Goal: Information Seeking & Learning: Compare options

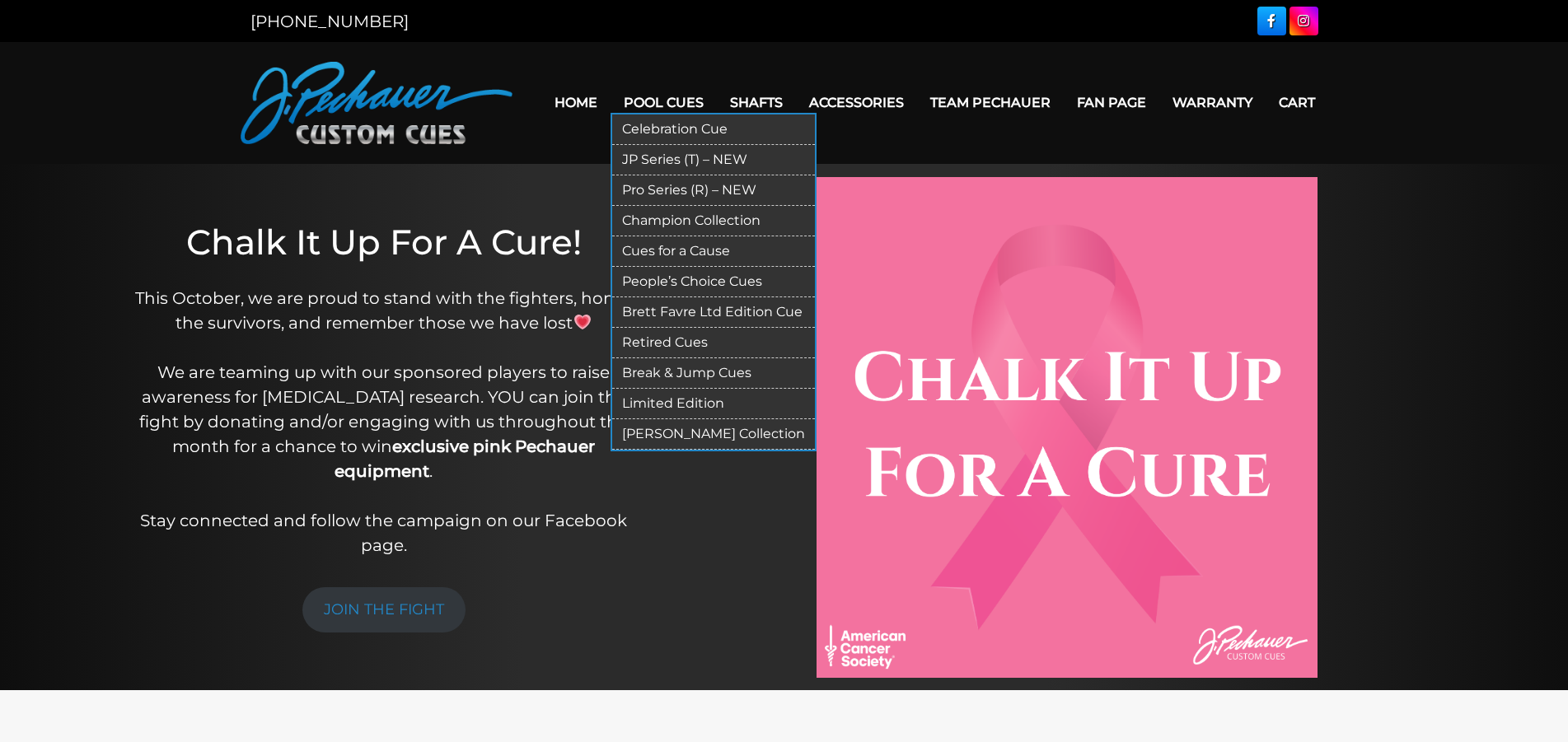
click at [664, 95] on link "Pool Cues" at bounding box center [664, 102] width 106 height 42
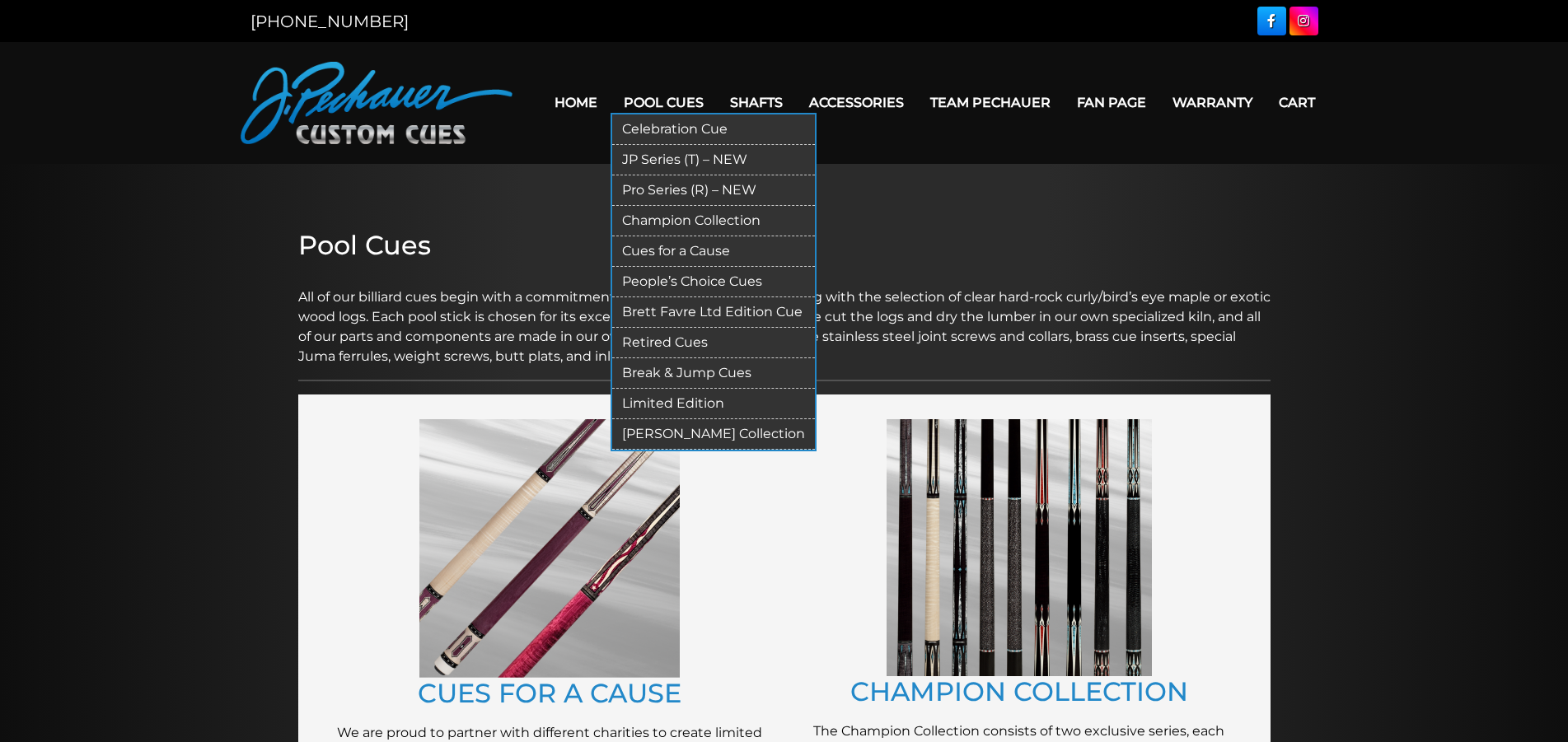
click at [657, 193] on link "Pro Series (R) – NEW" at bounding box center [714, 190] width 203 height 30
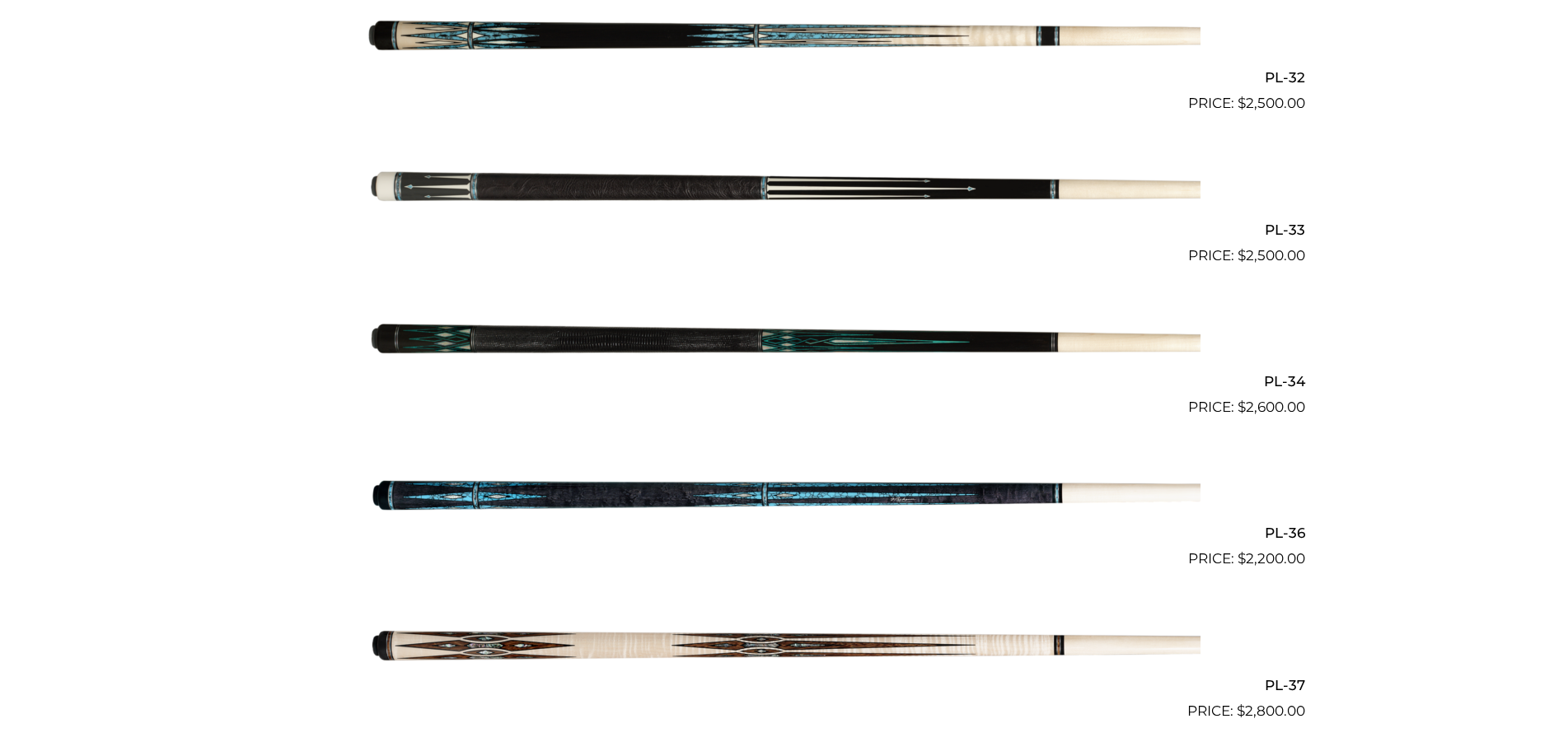
scroll to position [4117, 0]
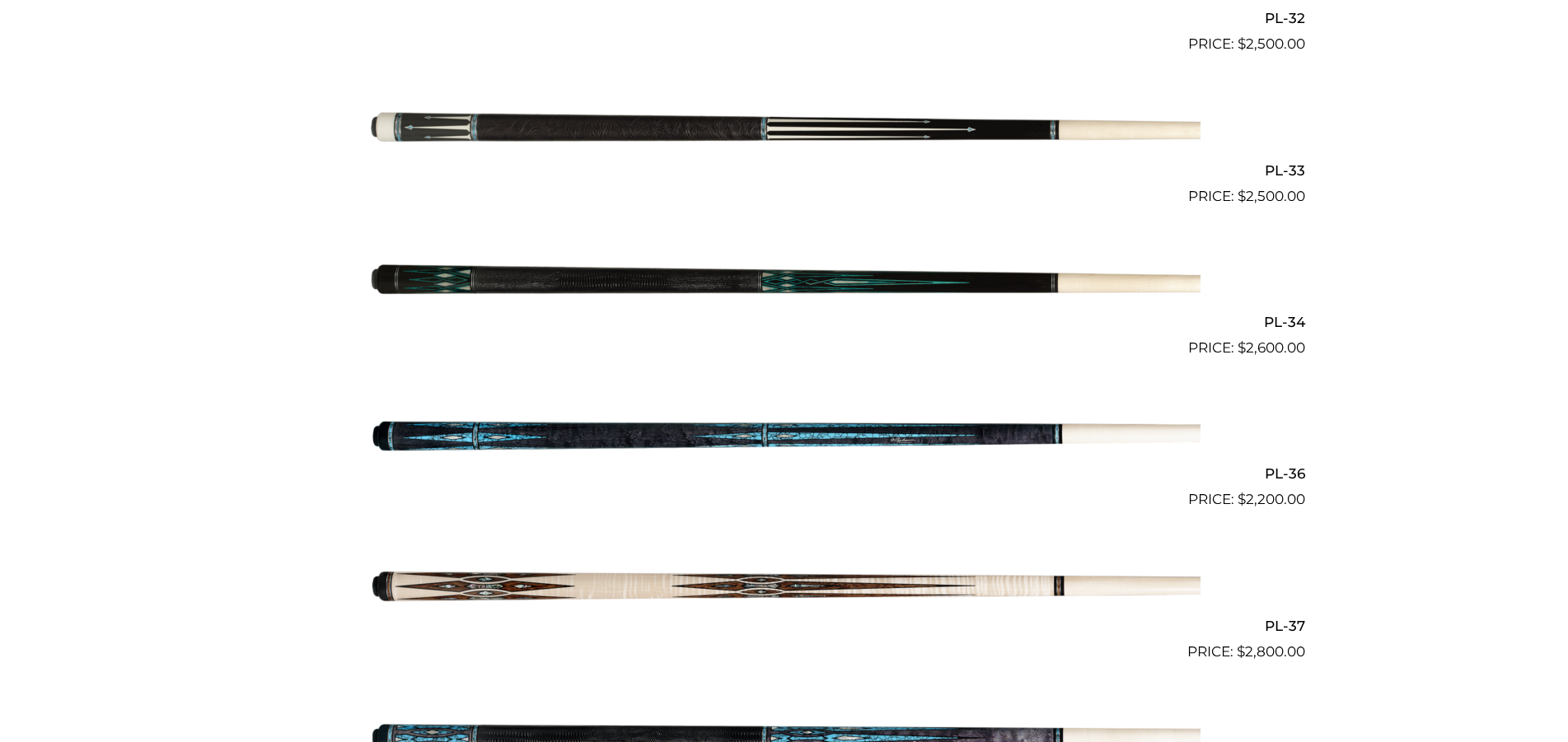
click at [837, 430] on img at bounding box center [784, 435] width 832 height 138
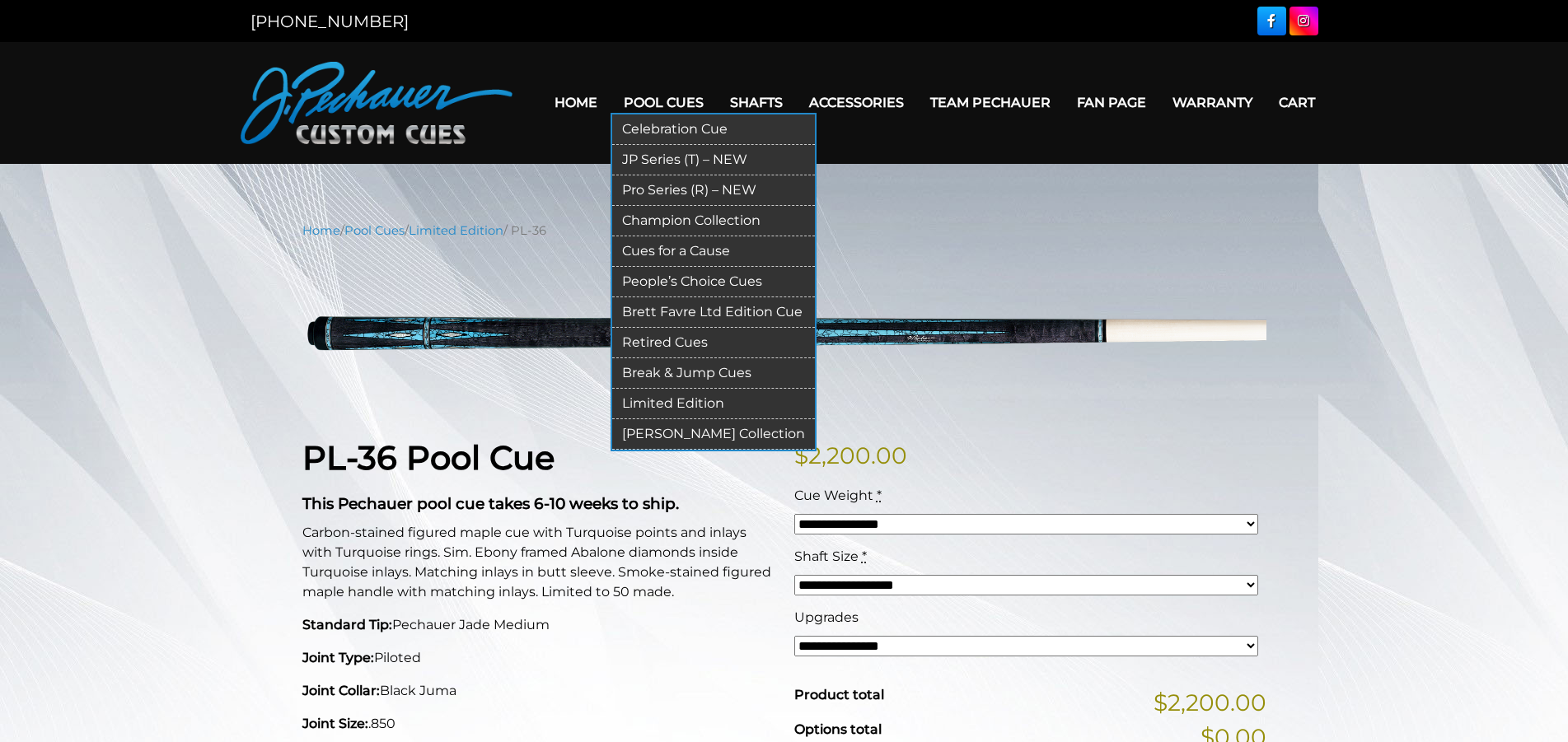
click at [645, 88] on link "Pool Cues" at bounding box center [664, 102] width 106 height 42
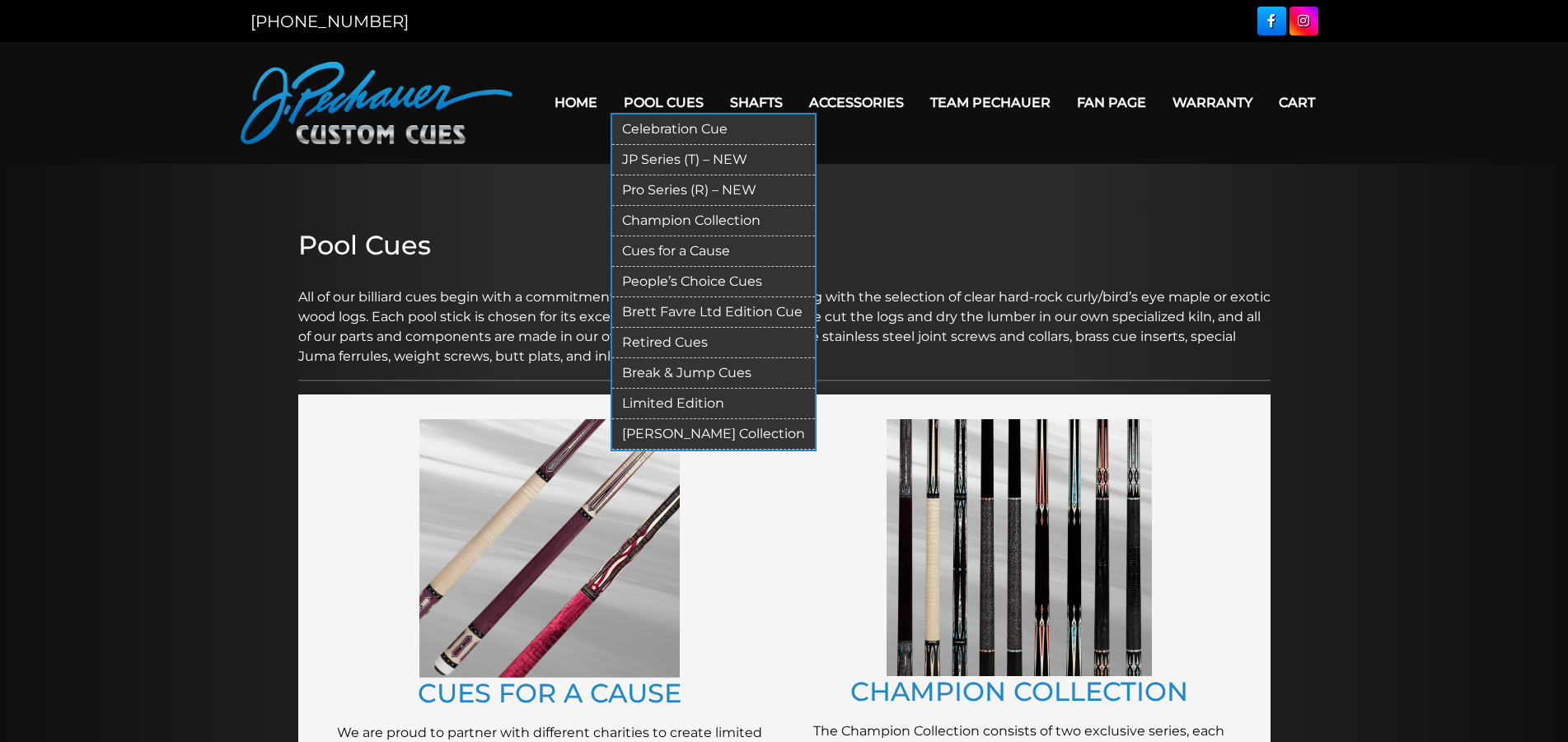
click at [680, 304] on link "Brett Favre Ltd Edition Cue" at bounding box center [714, 312] width 203 height 30
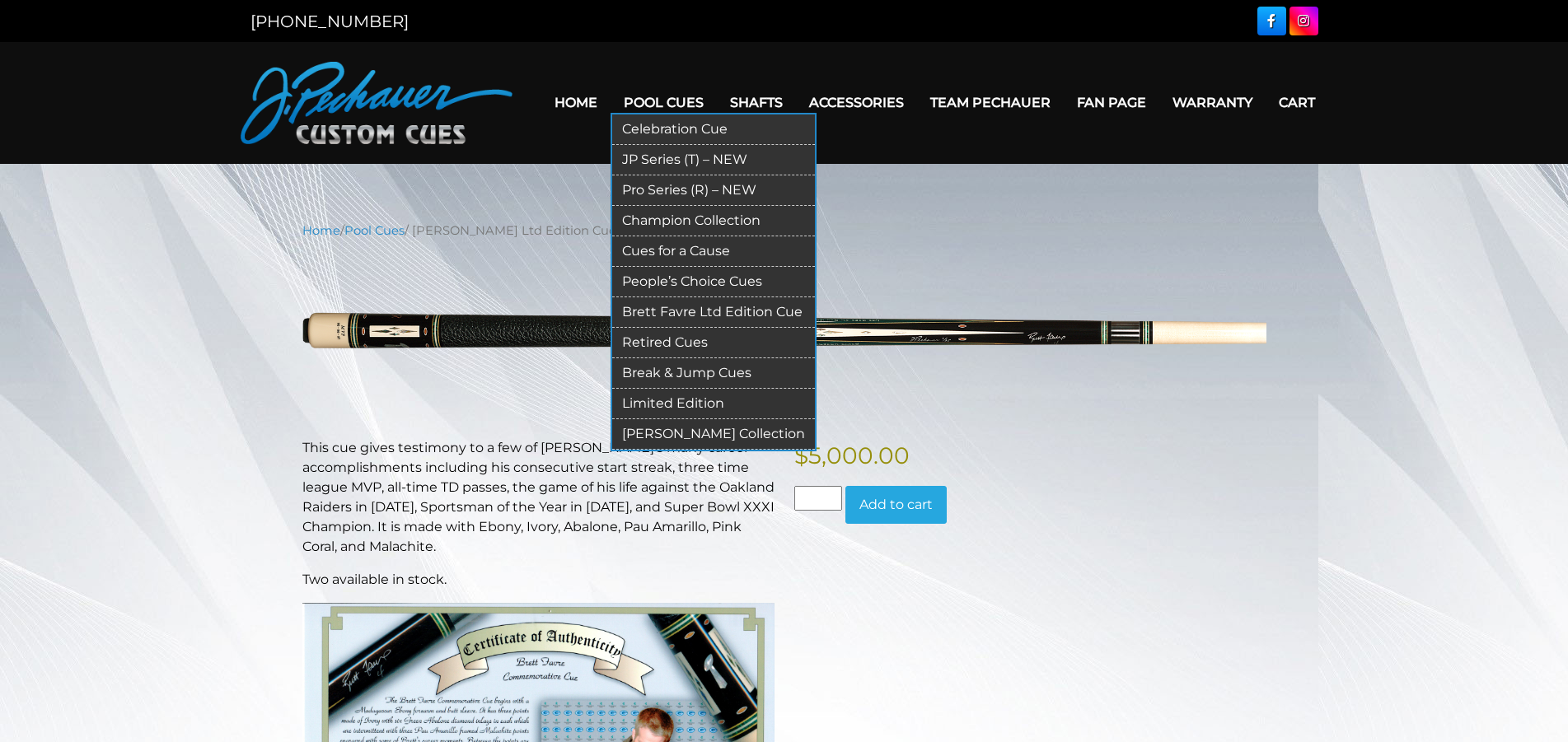
click at [645, 247] on link "Cues for a Cause" at bounding box center [714, 251] width 203 height 30
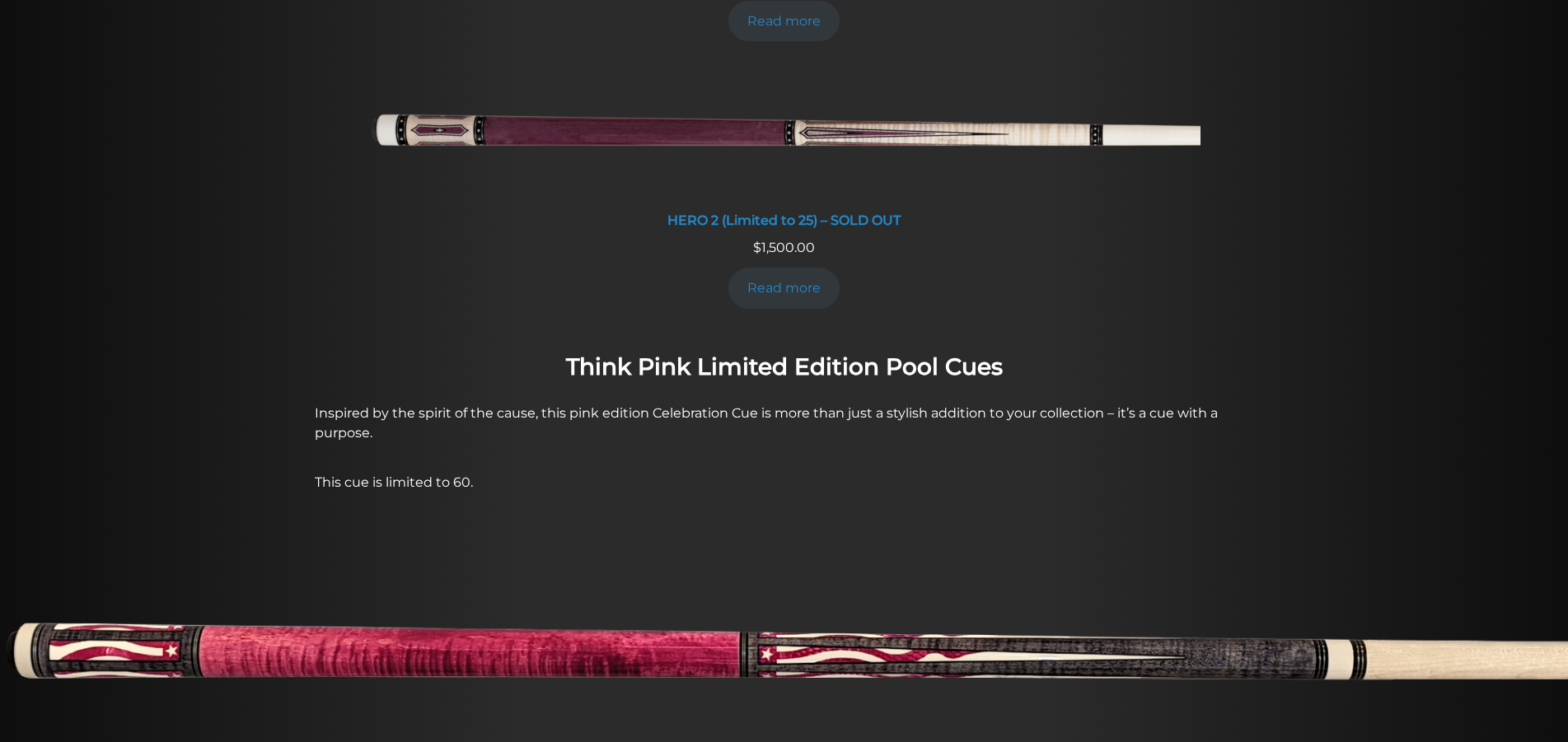
scroll to position [1261, 0]
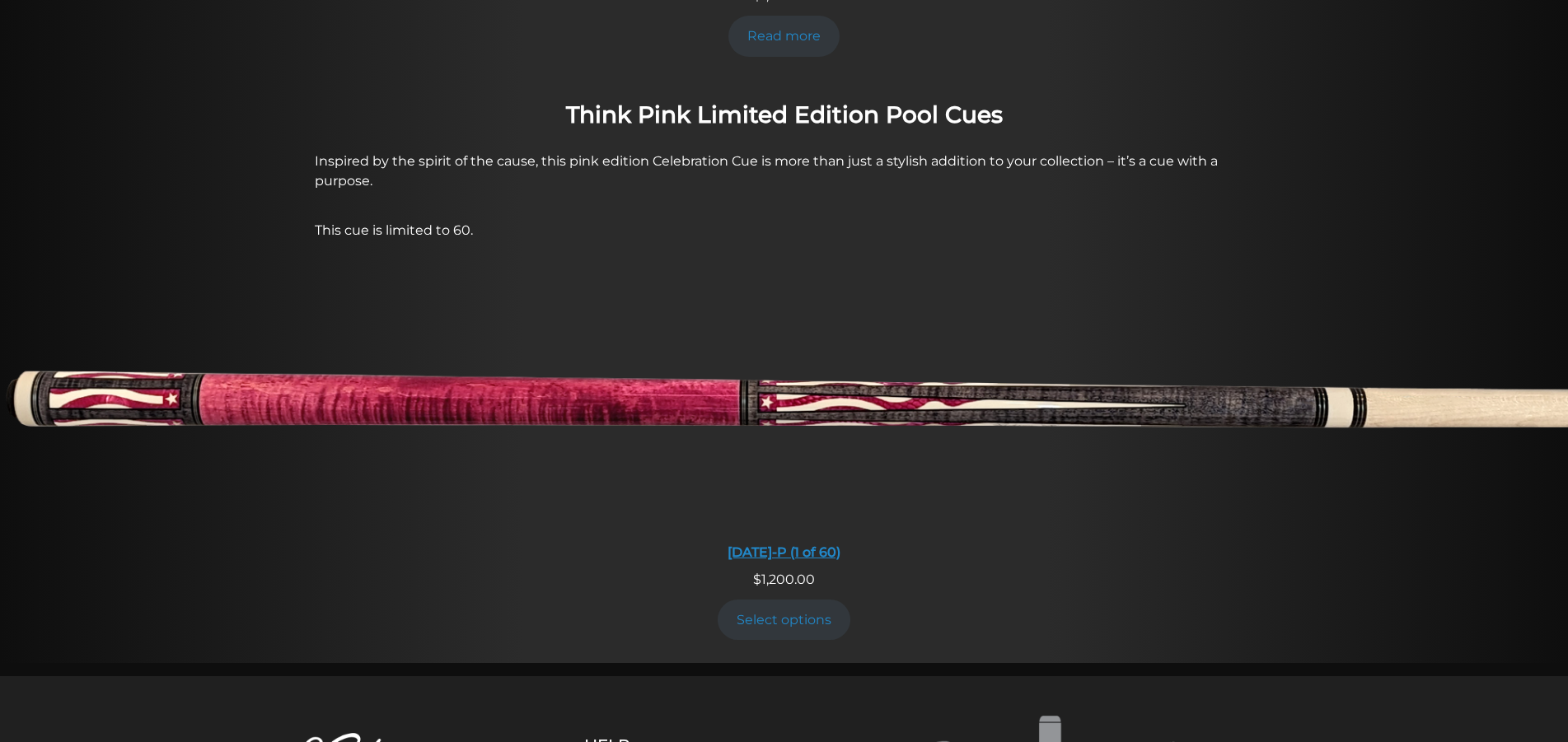
click at [780, 336] on img at bounding box center [784, 403] width 1568 height 261
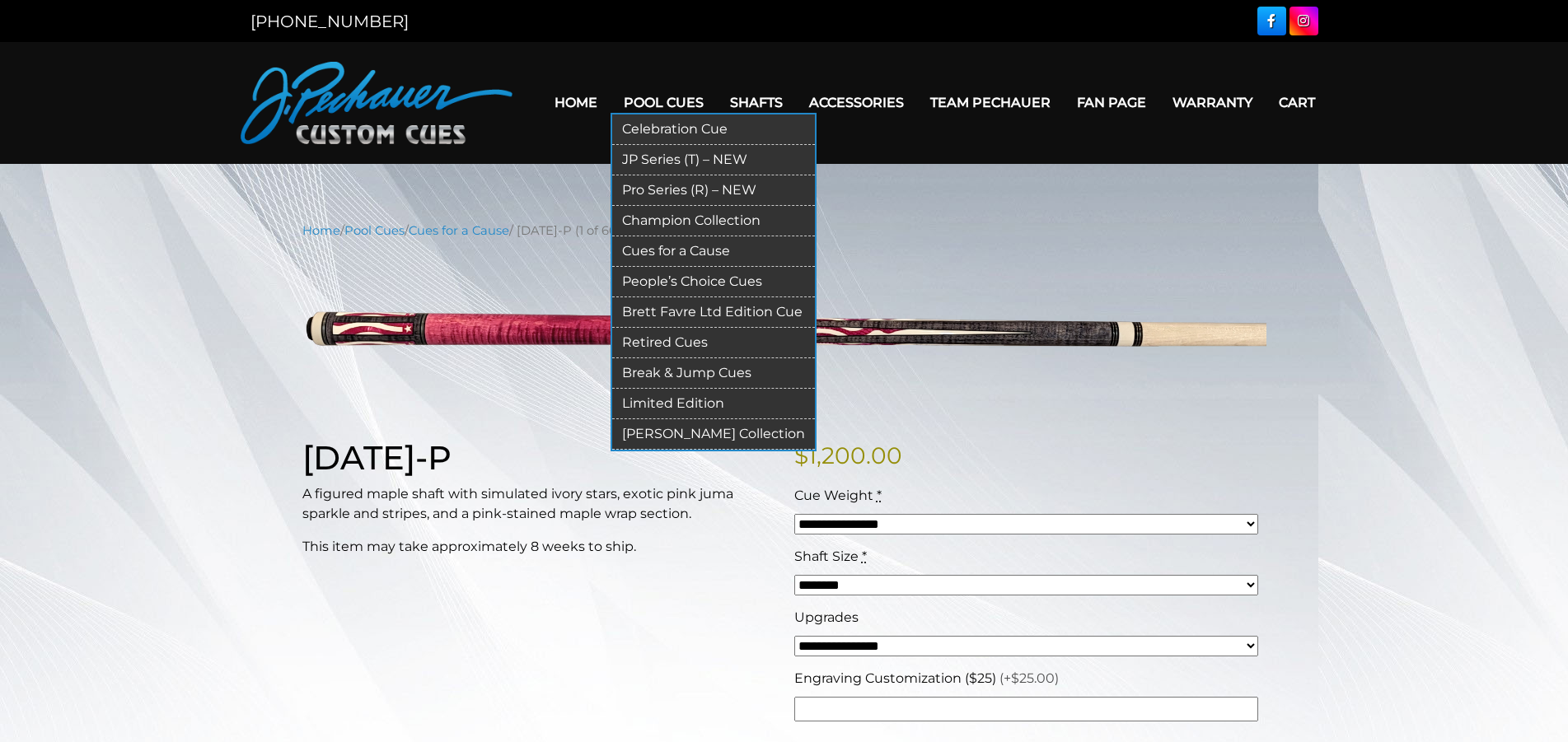
click at [650, 125] on link "Celebration Cue" at bounding box center [714, 129] width 203 height 30
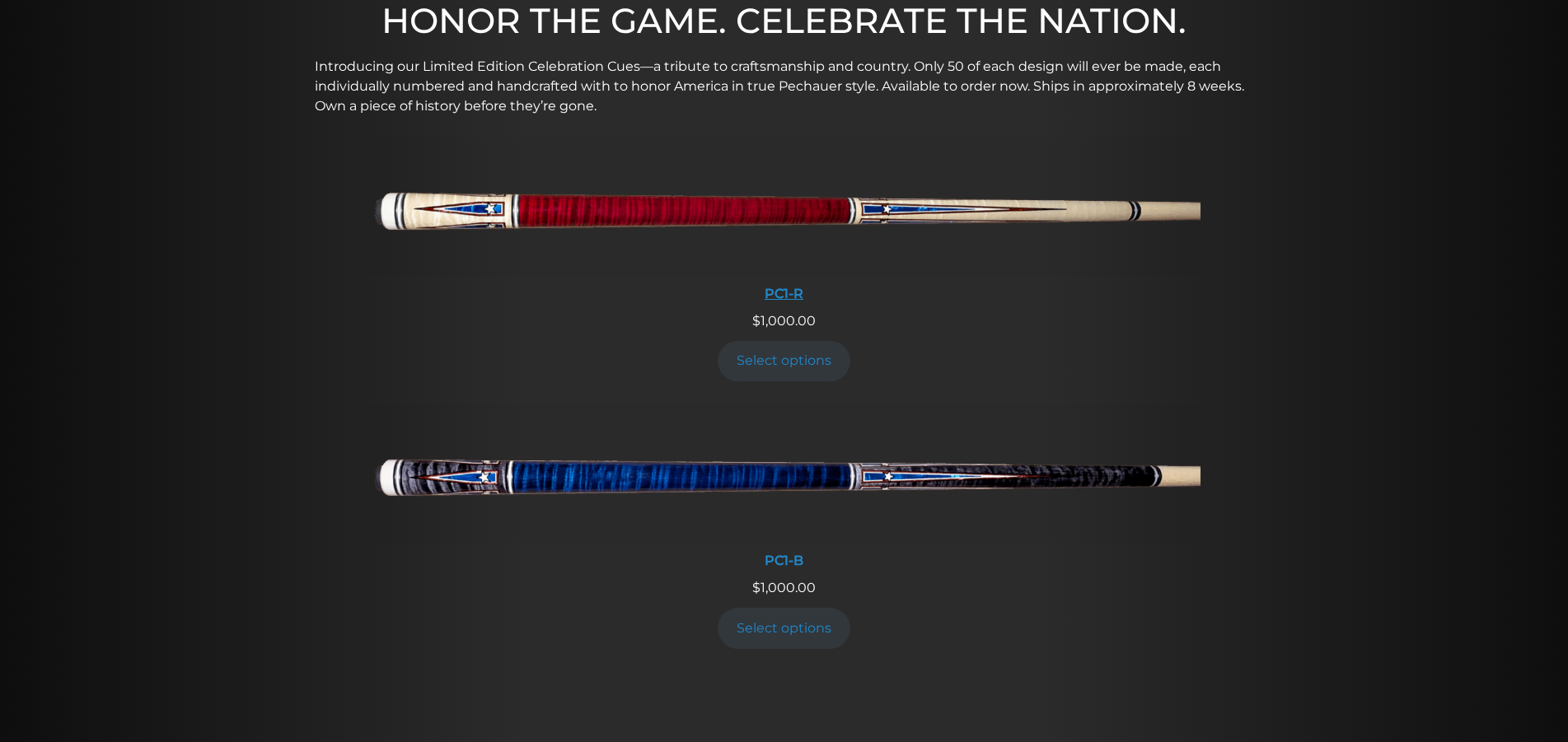
scroll to position [757, 0]
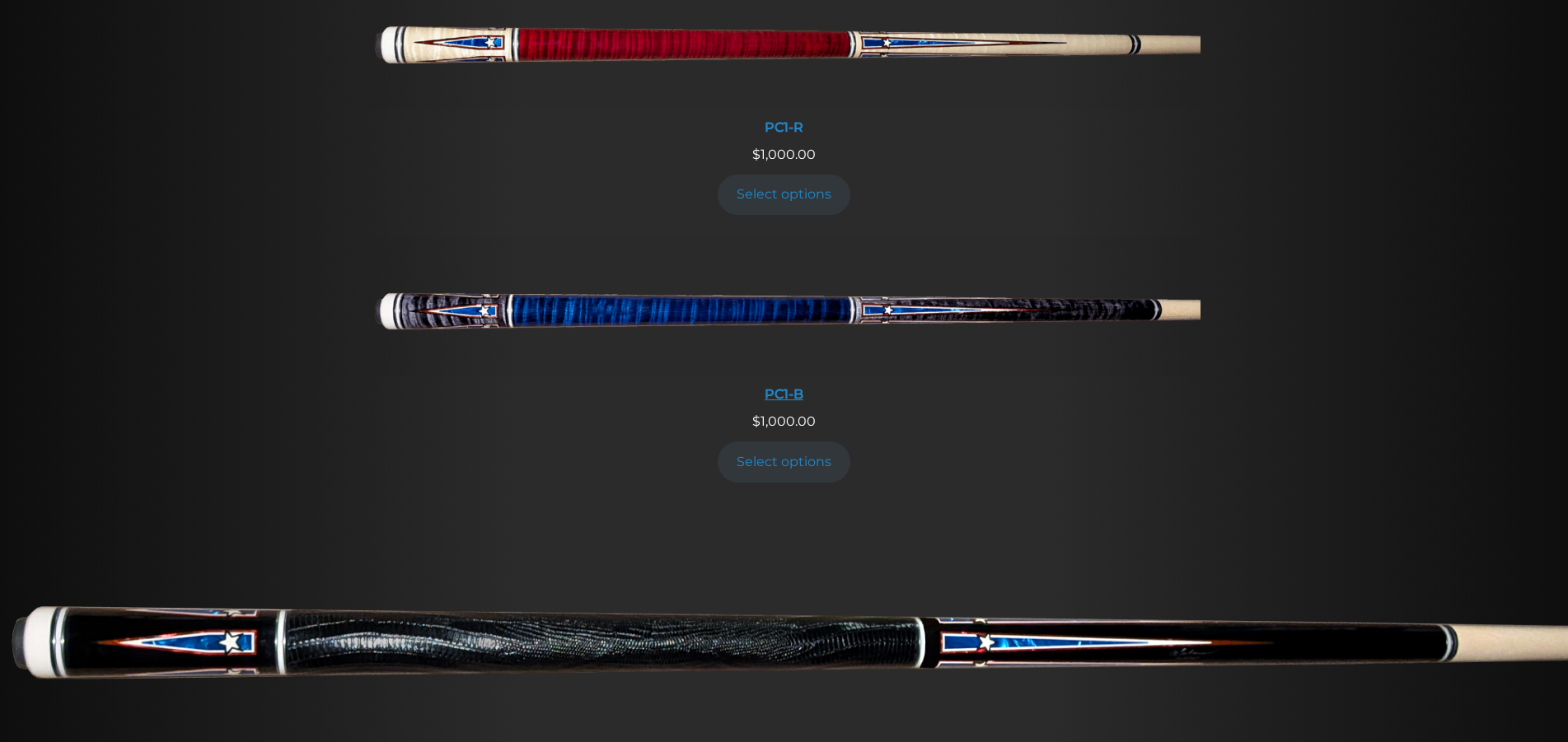
click at [767, 310] on img at bounding box center [784, 306] width 832 height 138
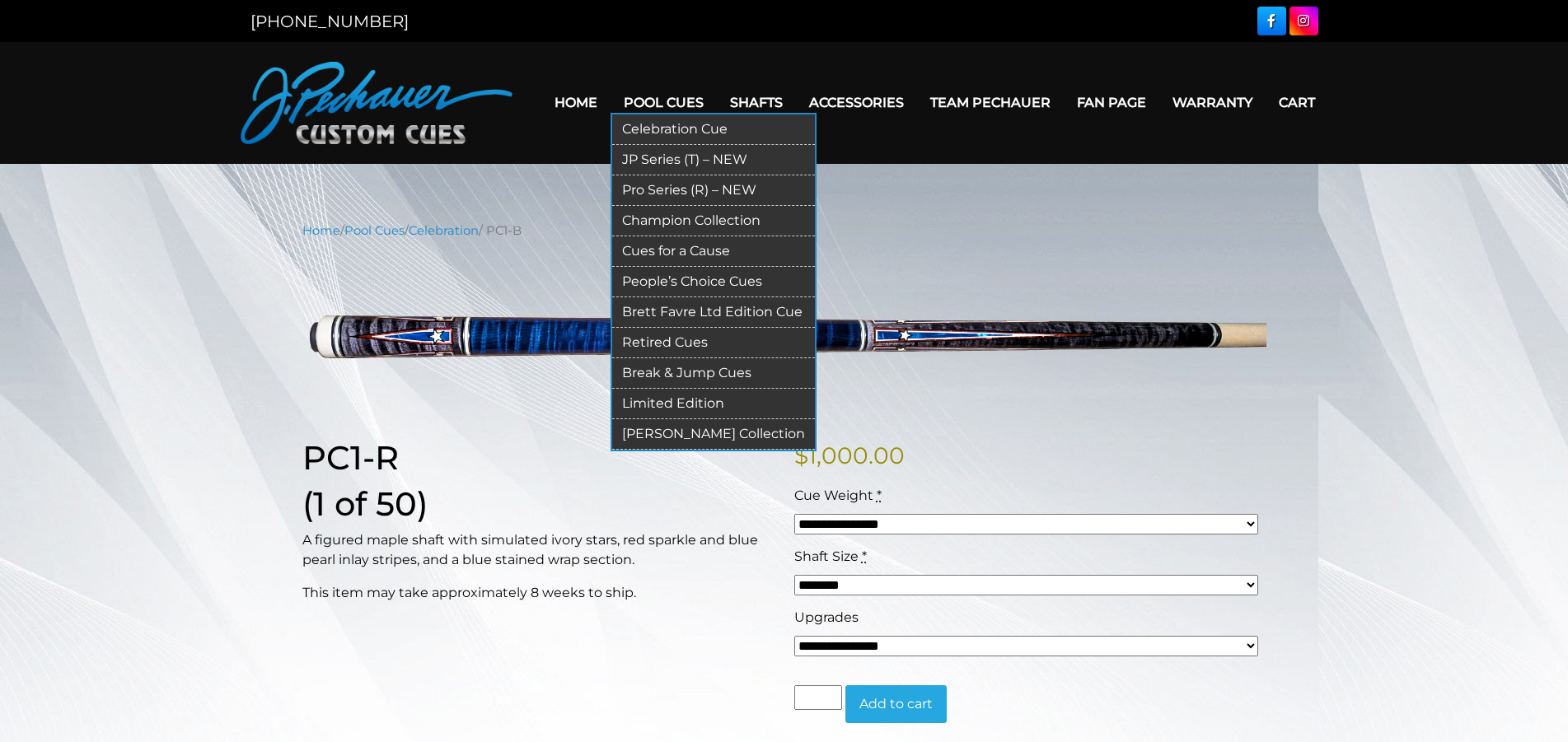
click at [632, 92] on link "Pool Cues" at bounding box center [664, 102] width 106 height 42
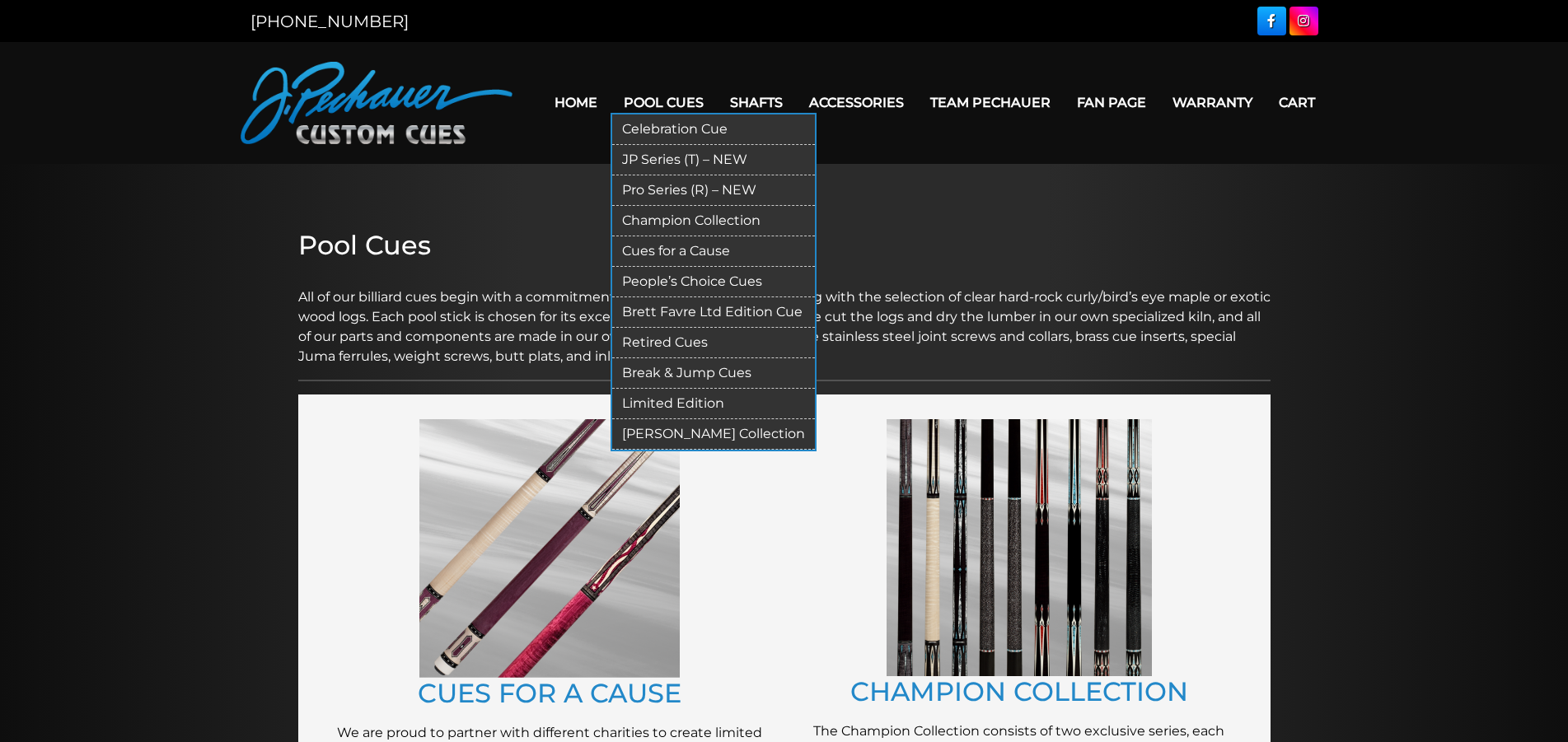
click at [688, 316] on link "Brett Favre Ltd Edition Cue" at bounding box center [714, 312] width 203 height 30
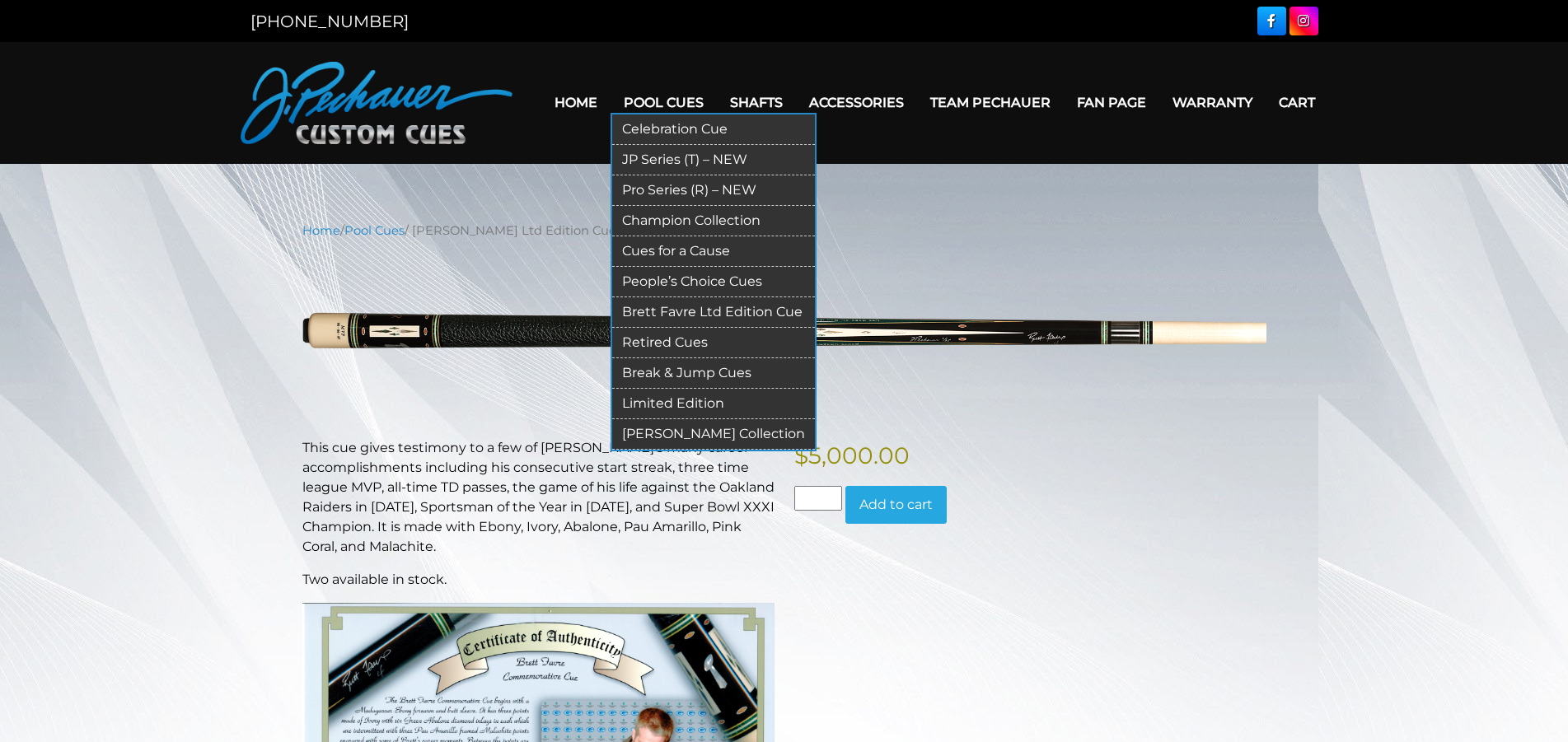
click at [675, 399] on link "Limited Edition" at bounding box center [714, 403] width 203 height 30
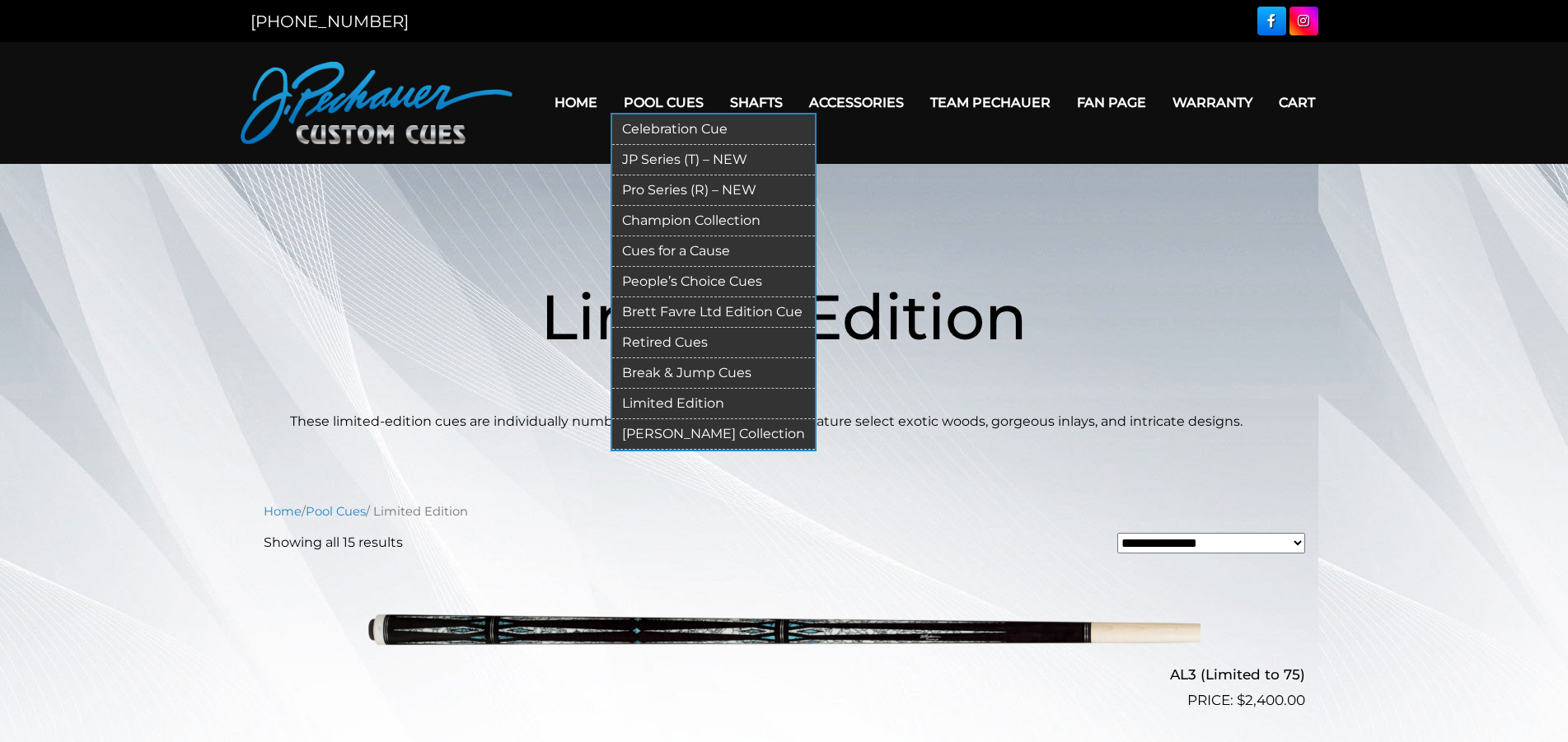
click at [657, 281] on link "People’s Choice Cues" at bounding box center [714, 282] width 203 height 30
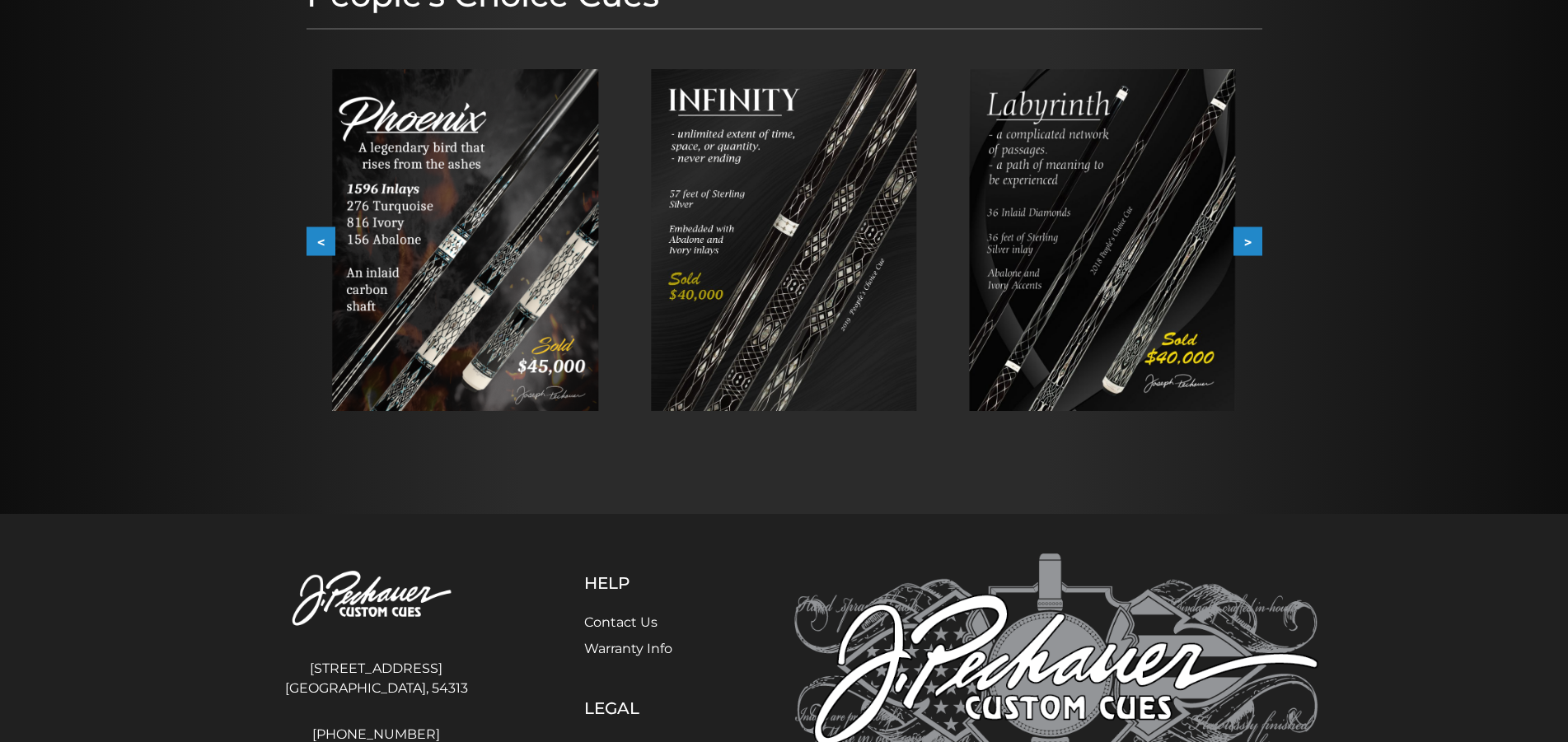
scroll to position [158, 0]
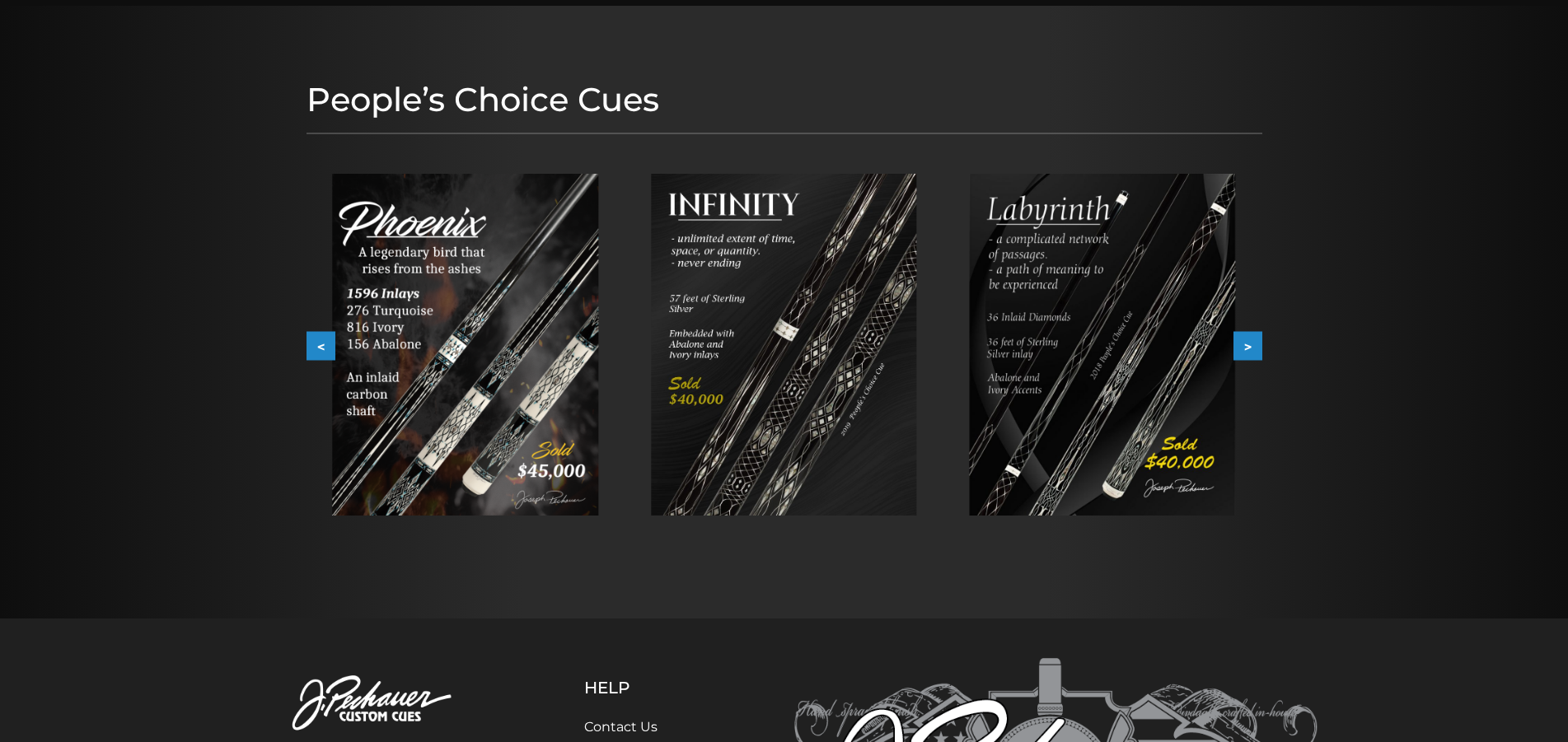
click at [1242, 339] on button ">" at bounding box center [1249, 347] width 29 height 29
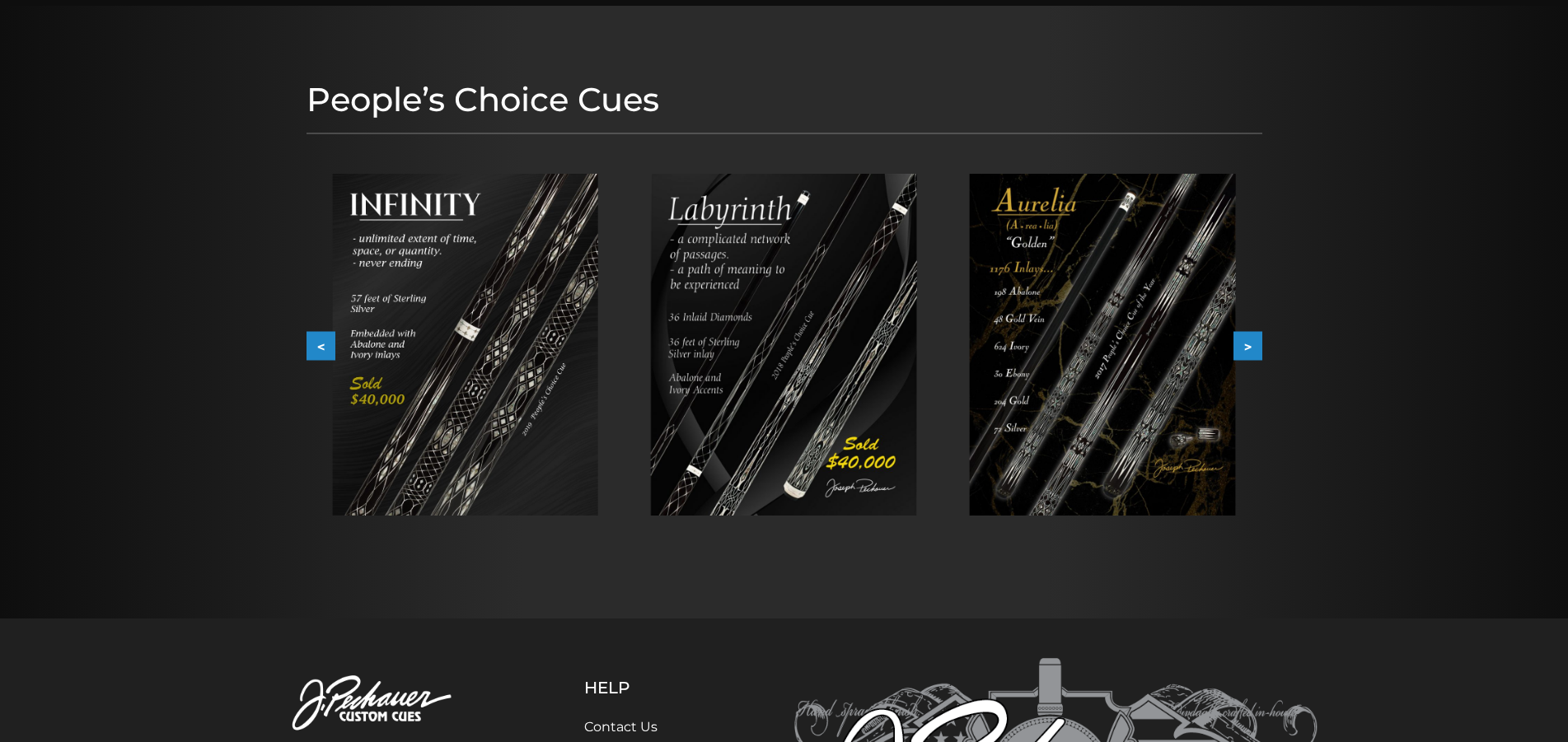
click at [1242, 339] on button ">" at bounding box center [1249, 347] width 29 height 29
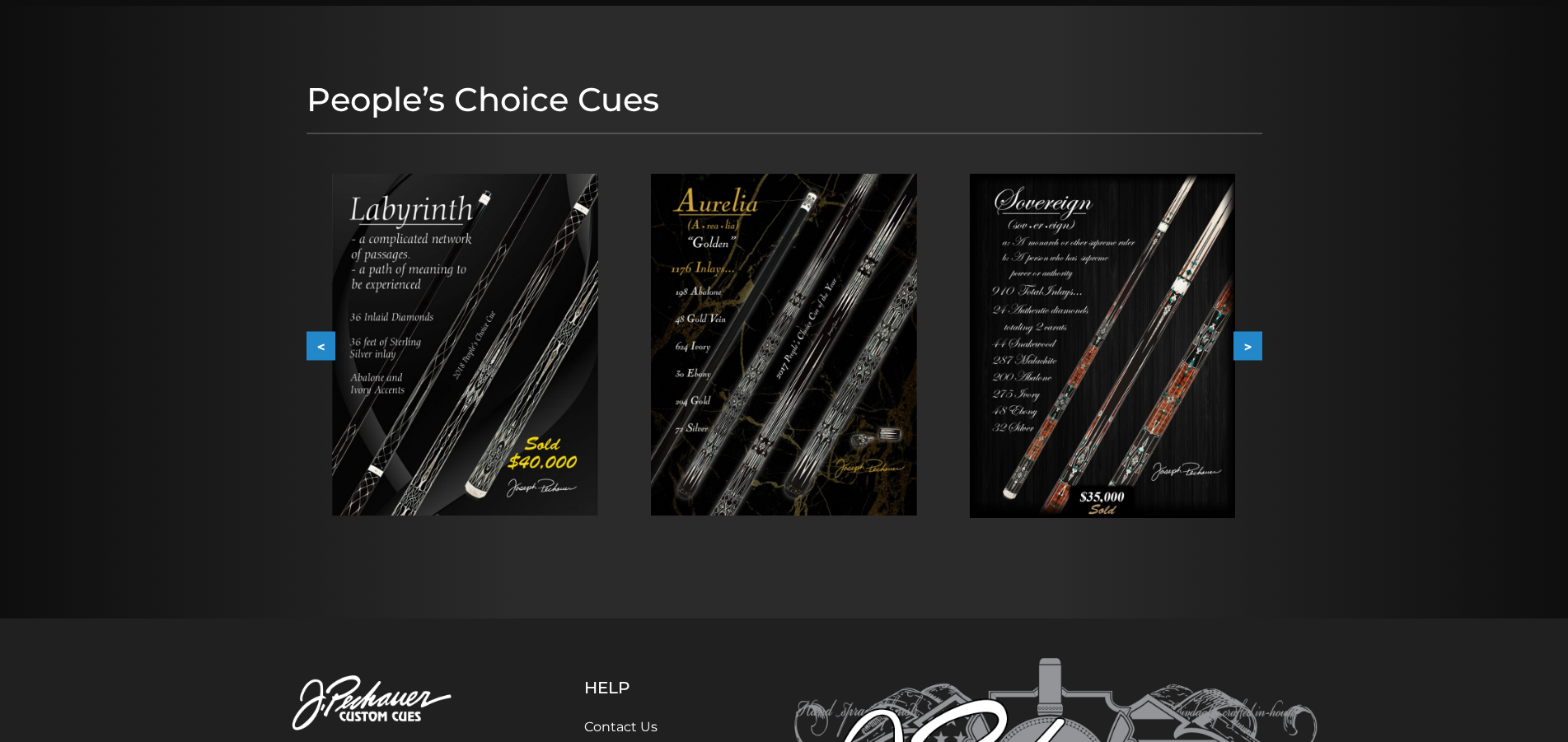
click at [1242, 343] on button ">" at bounding box center [1249, 347] width 29 height 29
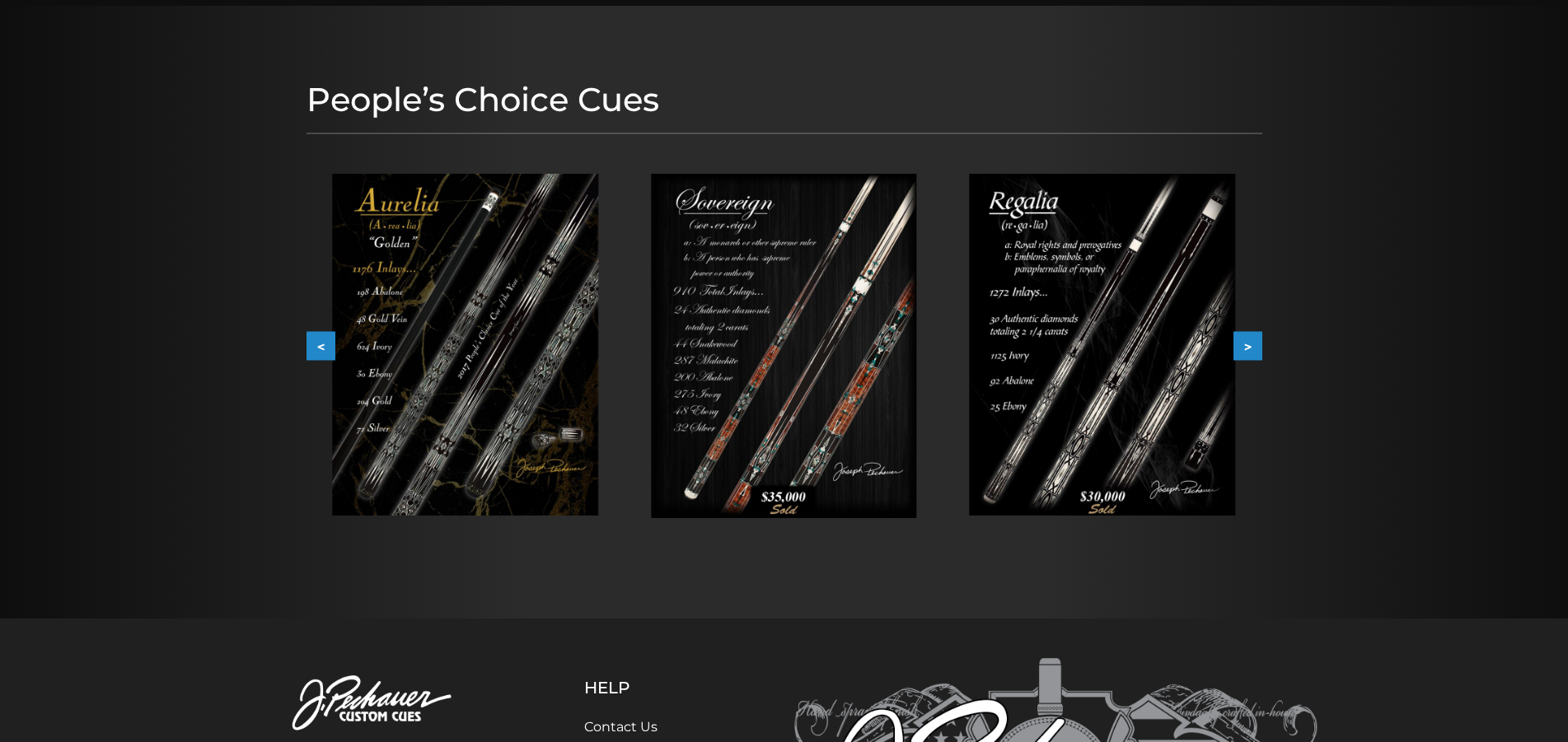
click at [1242, 343] on button ">" at bounding box center [1249, 347] width 29 height 29
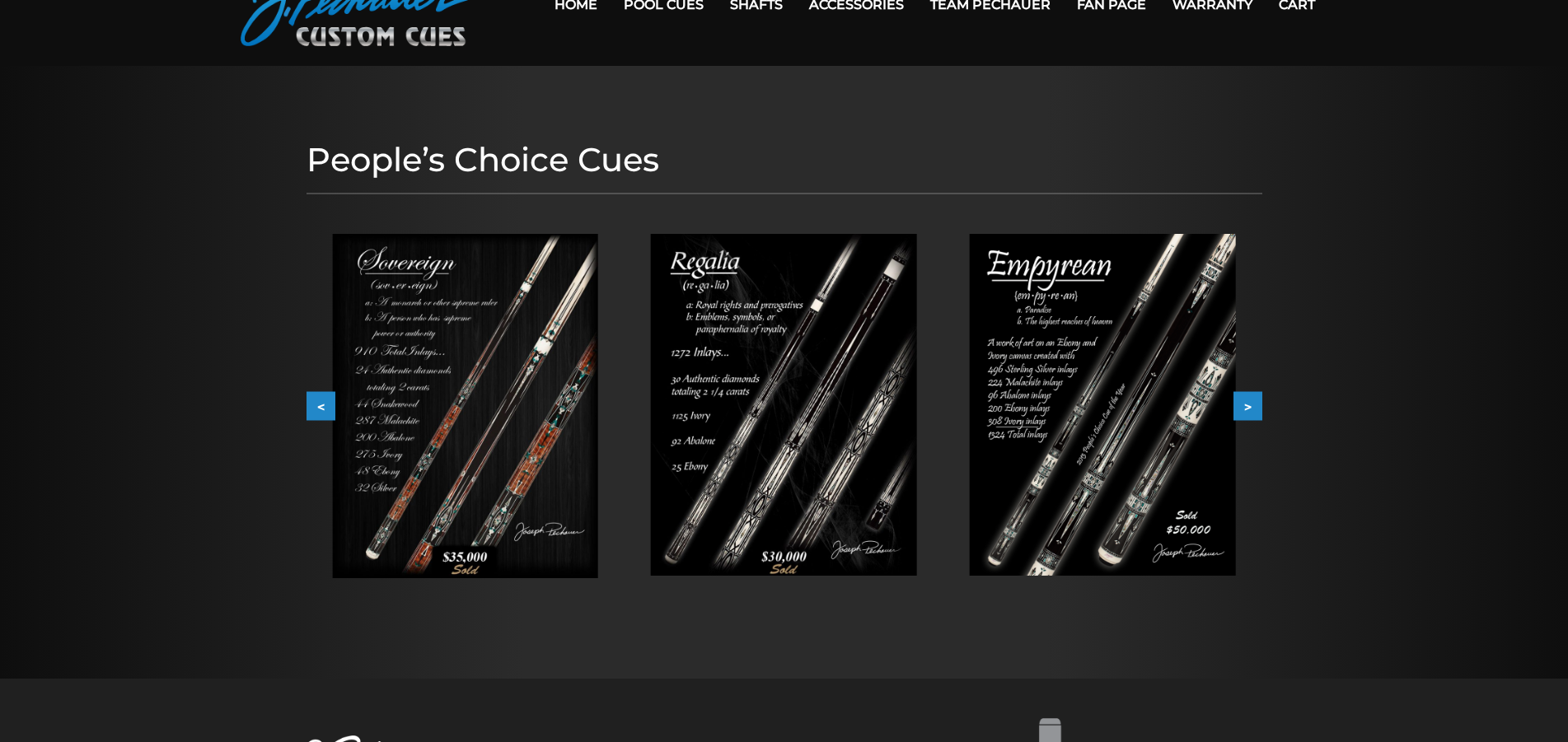
scroll to position [0, 0]
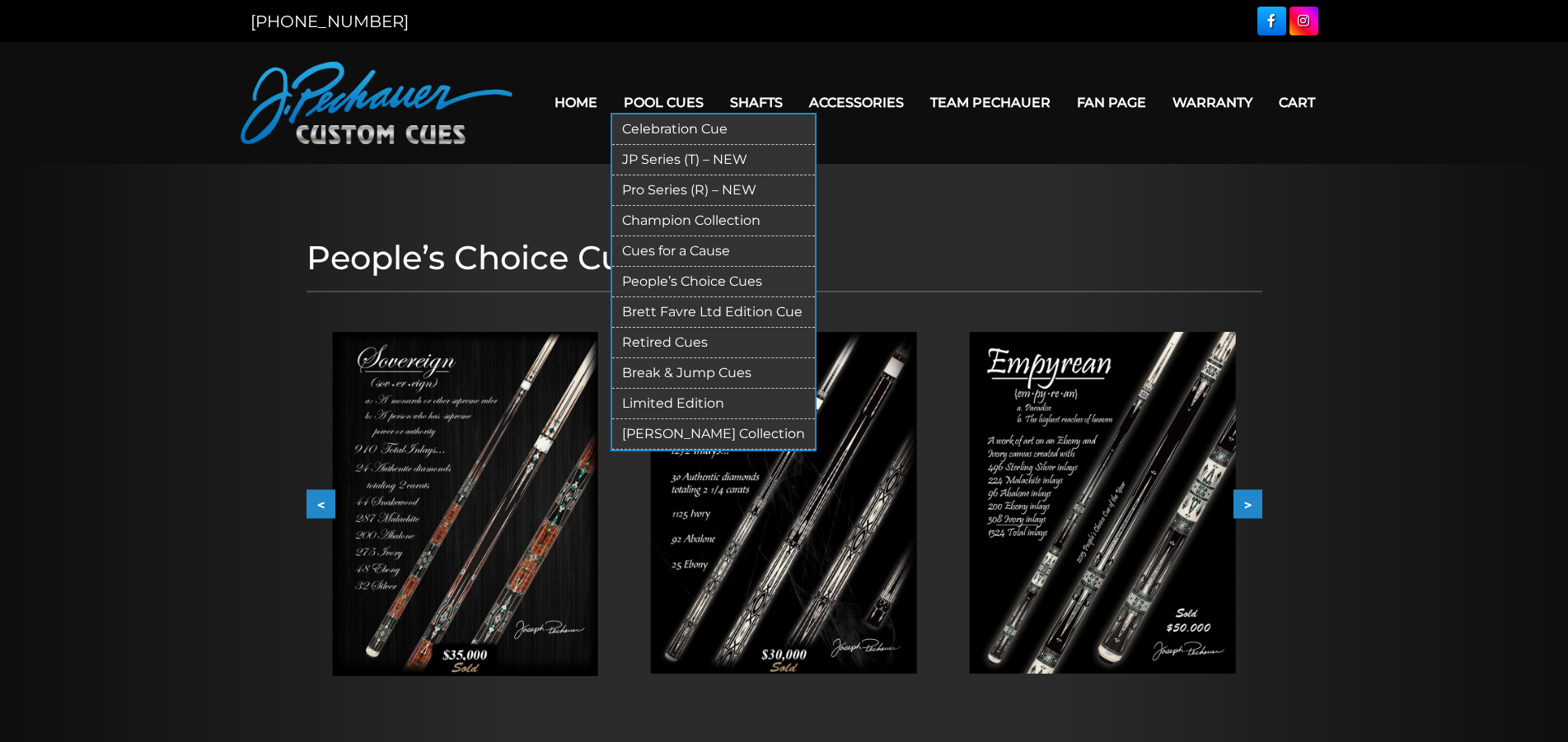
click at [673, 433] on link "[PERSON_NAME] Collection" at bounding box center [714, 434] width 203 height 30
